Goal: Task Accomplishment & Management: Complete application form

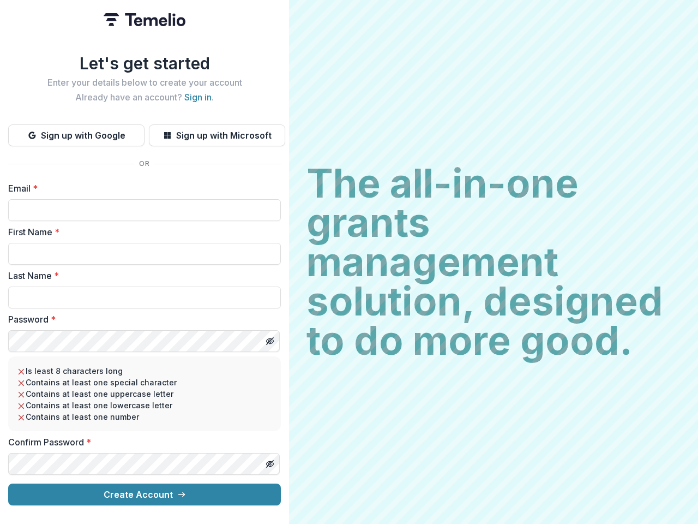
click at [349, 262] on h2 "The all-in-one grants management solution, designed to do more good." at bounding box center [494, 262] width 374 height 196
click at [76, 131] on button "Sign up with Google" at bounding box center [76, 135] width 136 height 22
click at [217, 131] on button "Sign up with Microsoft" at bounding box center [217, 135] width 136 height 22
click at [269, 338] on line "Toggle password visibility" at bounding box center [270, 341] width 7 height 7
click at [269, 460] on line "Toggle password visibility" at bounding box center [270, 463] width 7 height 7
